Goal: Task Accomplishment & Management: Complete application form

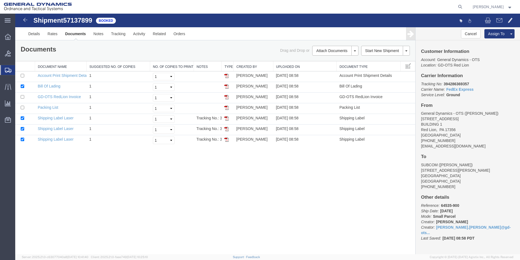
click at [0, 0] on span "Create Shipment" at bounding box center [0, 0] width 0 height 0
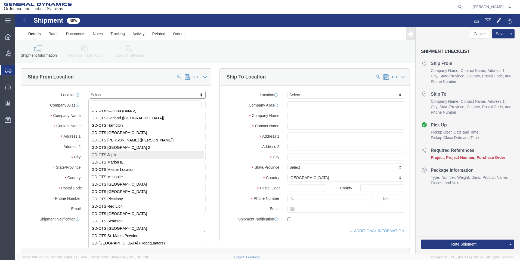
scroll to position [55, 0]
select select "310"
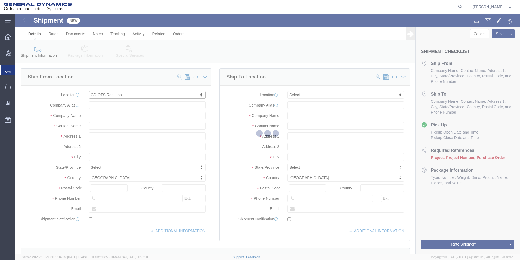
type input "[STREET_ADDRESS]"
type input "17356"
type input "[PHONE_NUMBER]"
type input "REDLPAHIG0"
type input "General Dynamics - OTS"
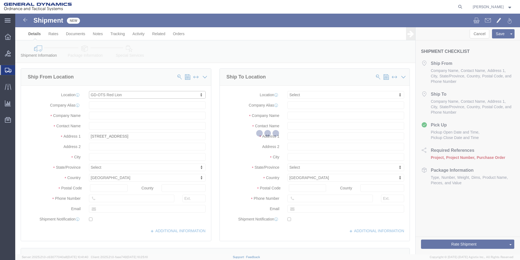
type input "Red Lion"
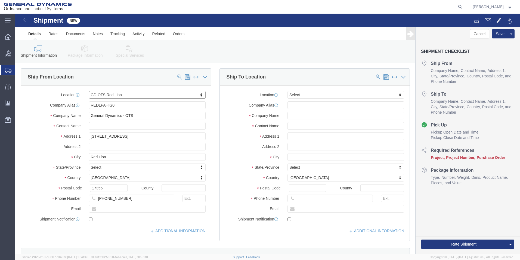
select select "PA"
drag, startPoint x: 61, startPoint y: 95, endPoint x: -14, endPoint y: 93, distance: 74.9
click html "Shipment New Details Rates Documents Notes Tracking Activity Related Orders Can…"
click input "text"
type input "[PERSON_NAME]"
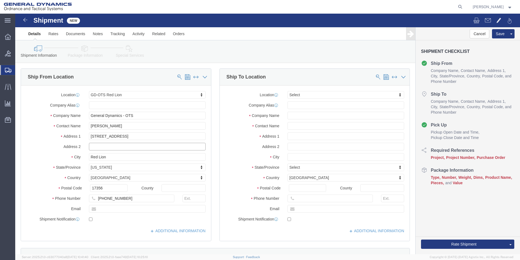
click input "text"
type input "BUILDING 1"
click input "text"
type input "[EMAIL_ADDRESS][DOMAIN_NAME]"
checkbox input "true"
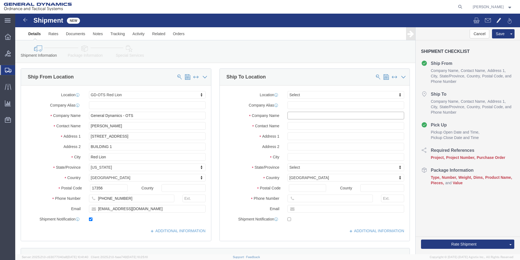
click input "text"
type input "SUBCOM"
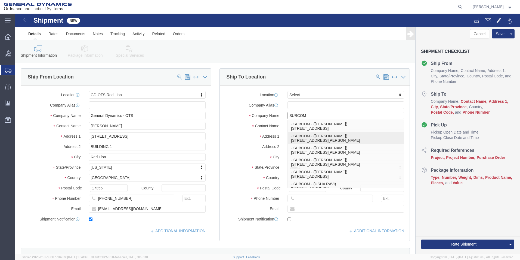
click p "- SUBCOM - ([PERSON_NAME]) [STREET_ADDRESS][PERSON_NAME]"
type input "[STREET_ADDRESS][PERSON_NAME]"
type input "03801"
type input "[PHONE_NUMBER]"
type input "[PERSON_NAME]"
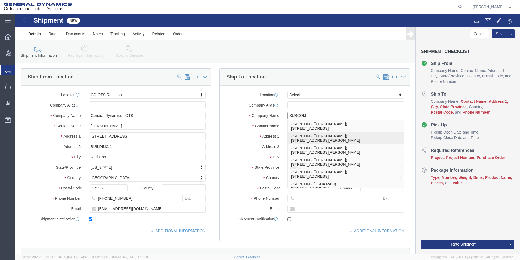
type input "NEWINGTON"
select select "NH"
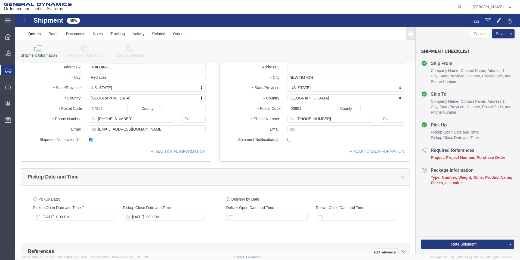
scroll to position [109, 0]
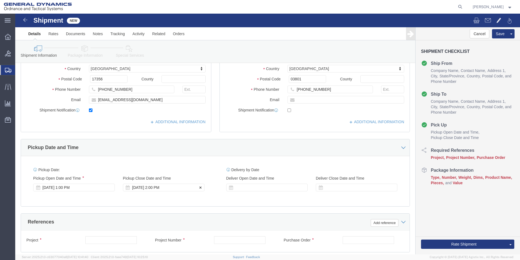
type input "SUBCOM"
click div "[DATE] 2:00 PM"
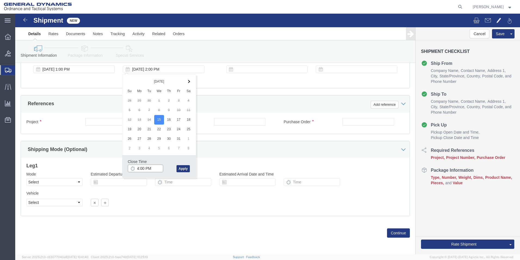
click input "4:00 PM"
type input "4:30 PM"
click button "Apply"
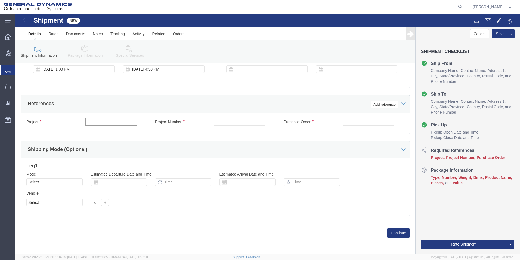
click input "text"
drag, startPoint x: 94, startPoint y: 110, endPoint x: 53, endPoint y: 108, distance: 41.4
click div "Project 64636-900"
type input "64636-900"
click input "text"
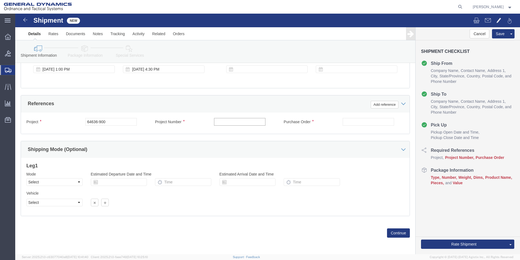
paste input "64636-900"
type input "64636-900"
click input "text"
type input "109730"
click button "Continue"
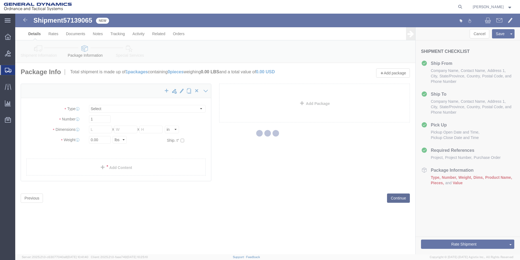
select select "CBOX"
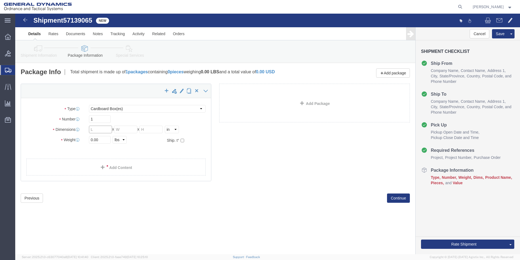
click input "text"
type input "12"
click input "text"
type input "12"
click input "text"
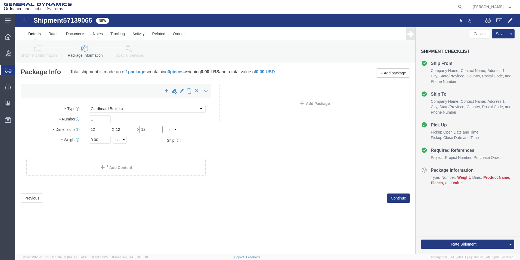
type input "12"
drag, startPoint x: 77, startPoint y: 126, endPoint x: 64, endPoint y: 127, distance: 12.8
click div "Weight 0.00 Select kgs lbs Ship. t°"
type input "14.00"
click link "Add Content"
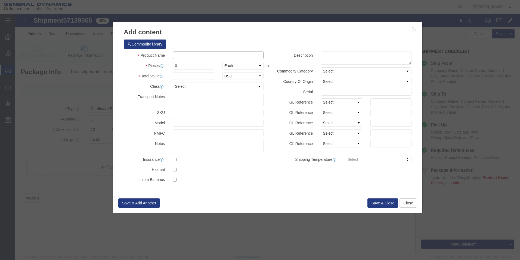
click input "text"
type input "TRAY OPTICAL PUMP UNIT"
drag, startPoint x: 159, startPoint y: 52, endPoint x: 130, endPoint y: 52, distance: 29.4
click div "Pieces 0 Select Bag Barrels 100Board Feet Bottle Box Blister Pack Carats Can Ca…"
type input "2"
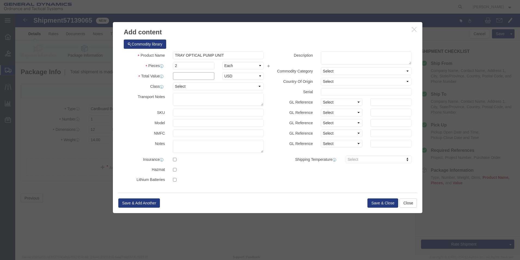
click input "text"
type input "100"
click div "Commodity library"
click button "Save & Close"
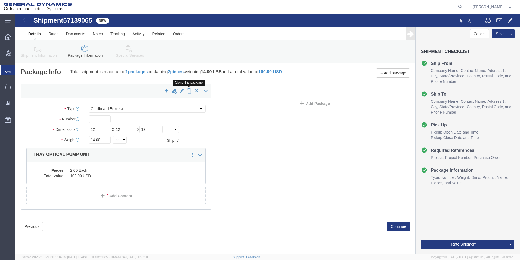
click span "button"
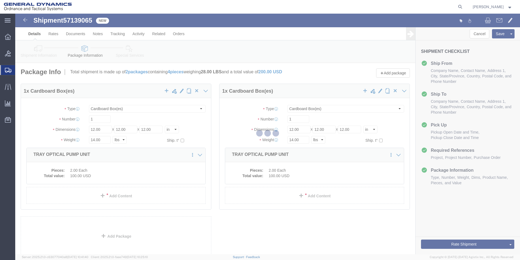
select select "CBOX"
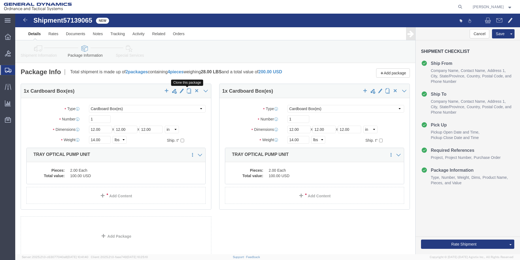
click span "button"
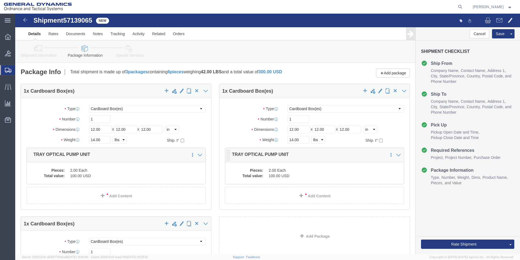
select select "CBOX"
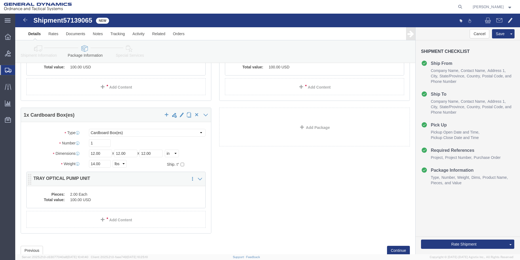
scroll to position [109, 0]
drag, startPoint x: 79, startPoint y: 149, endPoint x: 60, endPoint y: 144, distance: 19.4
click div "Weight 14.00 Select kgs lbs Ship. t°"
type input "19.00"
click dd "2.00 Each"
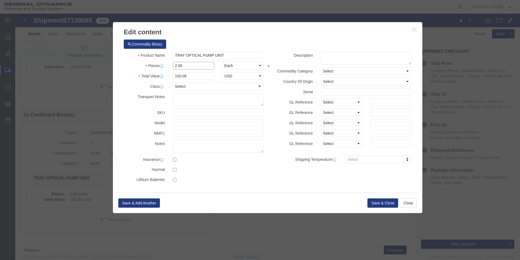
drag, startPoint x: 142, startPoint y: 49, endPoint x: 127, endPoint y: 49, distance: 15.0
click div "Pieces 2.00 Select Bag Barrels 100Board Feet Bottle Box Blister Pack Carats Can…"
type input "3"
click input "150"
drag, startPoint x: 170, startPoint y: 63, endPoint x: 137, endPoint y: 62, distance: 32.9
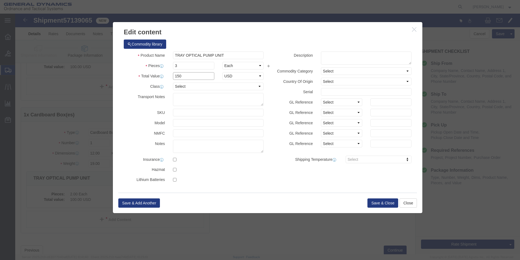
click div "Total Value 150 Select ADP AED AFN ALL AMD AOA ARS ATS AUD AWG AZN BAM BBD BDT …"
type input "100"
drag, startPoint x: 329, startPoint y: 199, endPoint x: 325, endPoint y: 197, distance: 4.6
click div "Save & Add Another Save & Close Close"
click button "Save & Close"
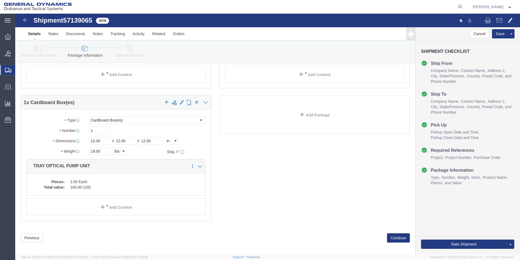
scroll to position [126, 0]
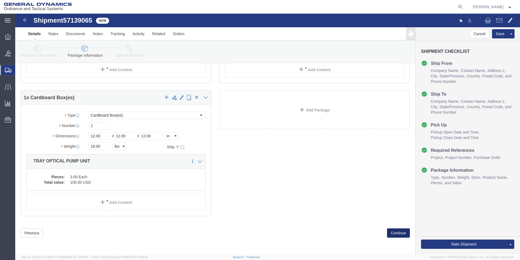
click button "Continue"
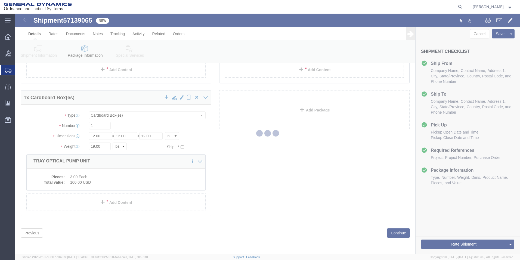
select select
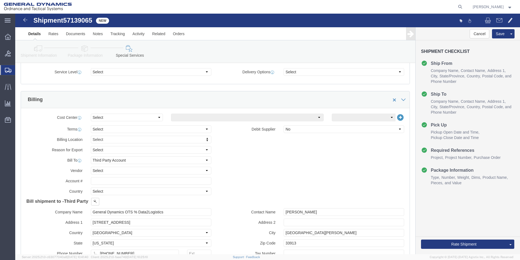
scroll to position [202, 0]
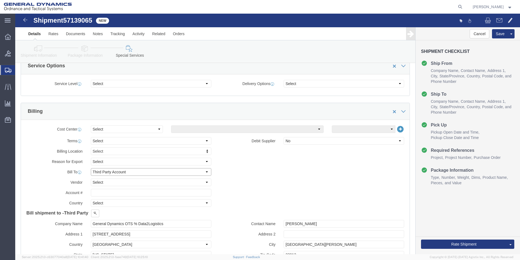
drag, startPoint x: 191, startPoint y: 158, endPoint x: 182, endPoint y: 156, distance: 8.3
click select "Select Recipient Account Sender/Shipper Third Party Account"
select select "RCPN"
click select "Select Recipient Account Sender/Shipper Third Party Account"
type input "SUBCOM"
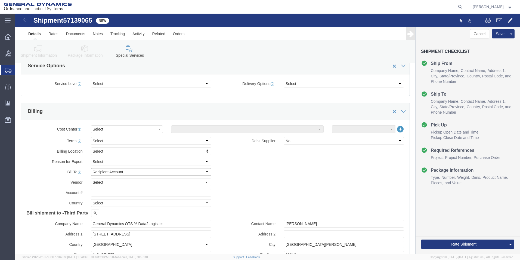
type input "[STREET_ADDRESS][PERSON_NAME]"
select select "US"
select select "NH"
type input "[PHONE_NUMBER]"
type input "[PERSON_NAME]"
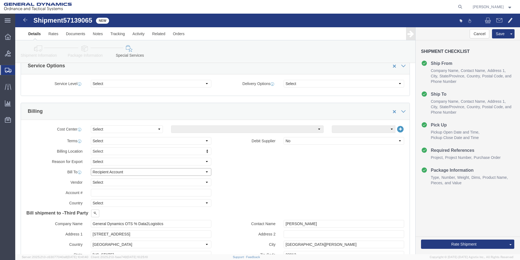
type input "NEWINGTON"
type input "03801"
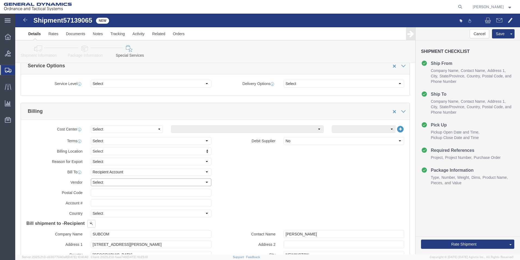
drag, startPoint x: 191, startPoint y: 167, endPoint x: 187, endPoint y: 168, distance: 4.7
click select "Select DHL FedEx Express UPS"
select select "FedEx Express"
click select "Select DHL FedEx Express UPS"
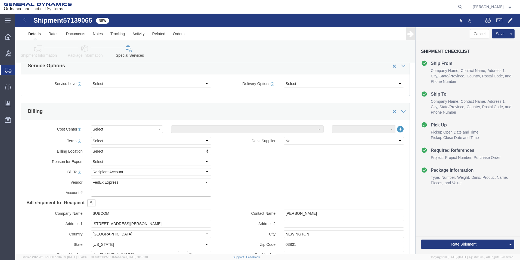
click input "text"
type input "003105903"
click div "Billing Location Select Select My Profile Location GD-OTS [GEOGRAPHIC_DATA] (Co…"
click button "Rate Shipment"
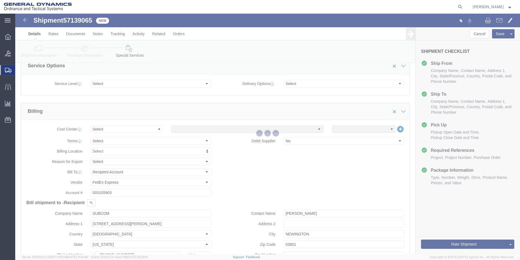
scroll to position [0, 0]
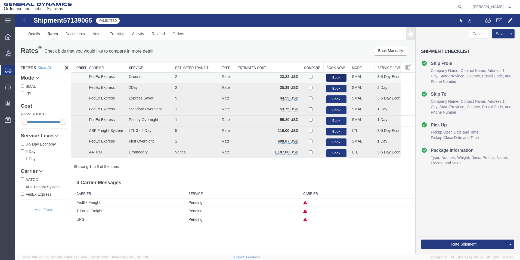
click at [336, 76] on button "Book" at bounding box center [337, 78] width 20 height 8
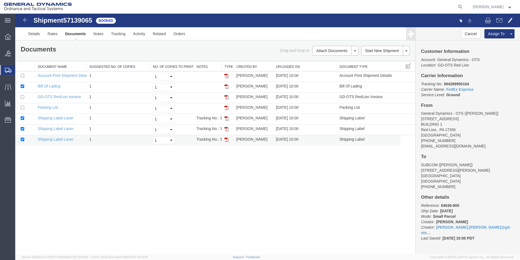
click at [228, 138] on img at bounding box center [227, 139] width 4 height 4
click at [226, 141] on img at bounding box center [227, 139] width 4 height 4
click at [228, 127] on img at bounding box center [227, 129] width 4 height 4
click at [226, 117] on img at bounding box center [227, 118] width 4 height 4
